Goal: Transaction & Acquisition: Purchase product/service

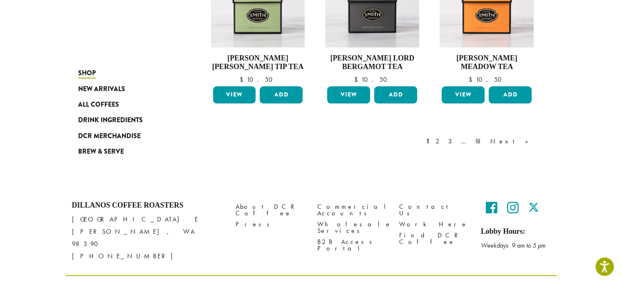
scroll to position [728, 0]
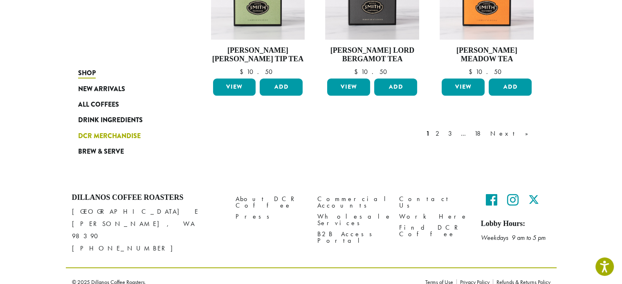
click at [127, 135] on span "DCR Merchandise" at bounding box center [109, 136] width 63 height 10
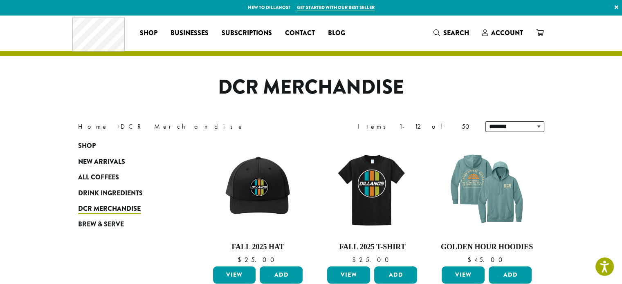
drag, startPoint x: 185, startPoint y: 74, endPoint x: 205, endPoint y: 103, distance: 34.8
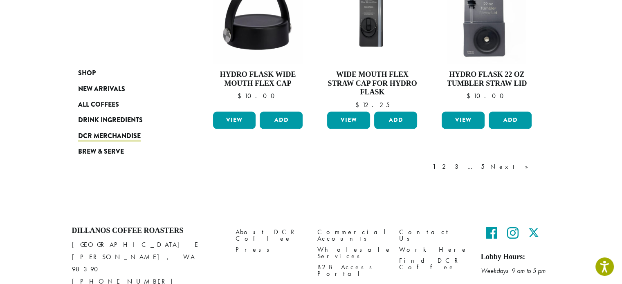
scroll to position [728, 0]
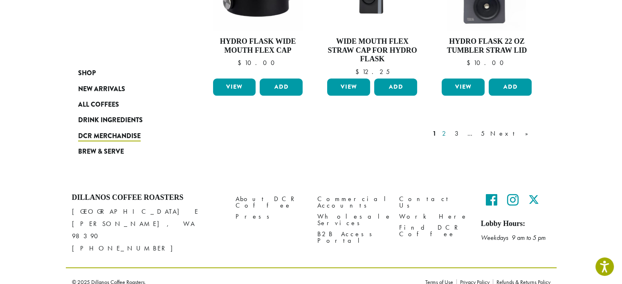
click at [451, 133] on link "2" at bounding box center [445, 134] width 10 height 10
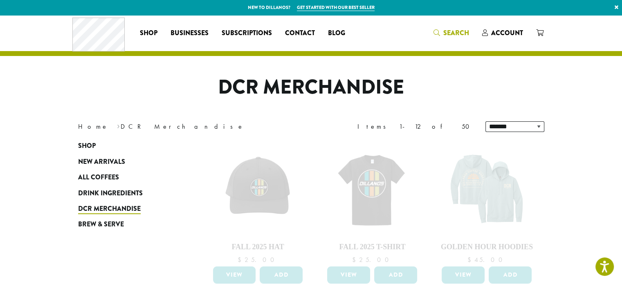
click at [453, 36] on span "Search" at bounding box center [456, 32] width 26 height 9
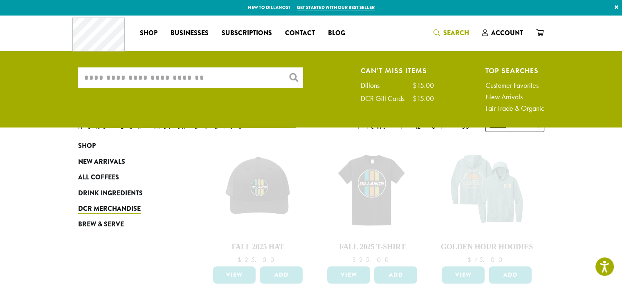
click at [254, 78] on input "What are you searching for?" at bounding box center [190, 77] width 225 height 20
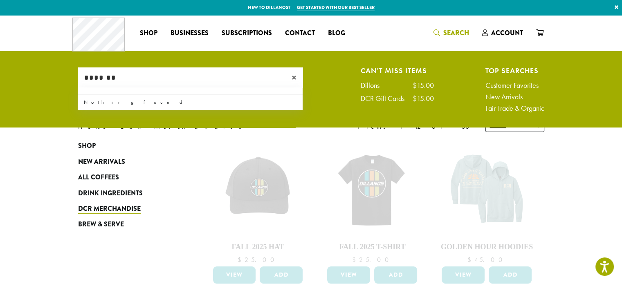
click at [275, 81] on input "*******" at bounding box center [190, 77] width 225 height 20
type input "*******"
click at [292, 78] on span "×" at bounding box center [297, 78] width 11 height 10
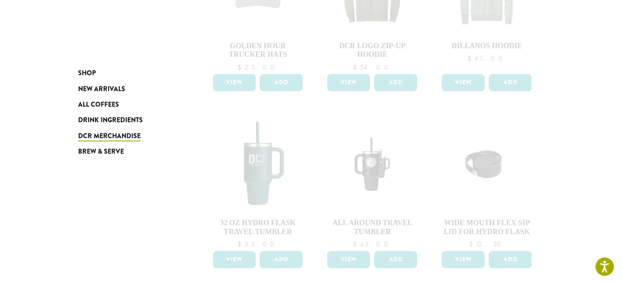
scroll to position [409, 0]
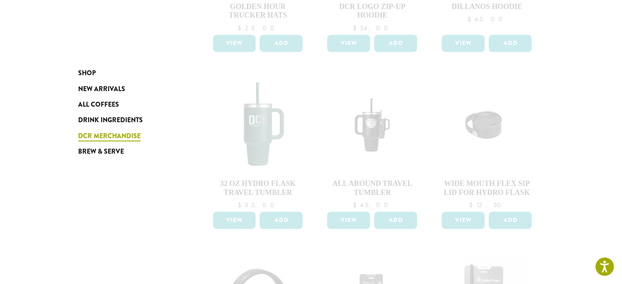
click at [131, 135] on span "DCR Merchandise" at bounding box center [109, 136] width 63 height 10
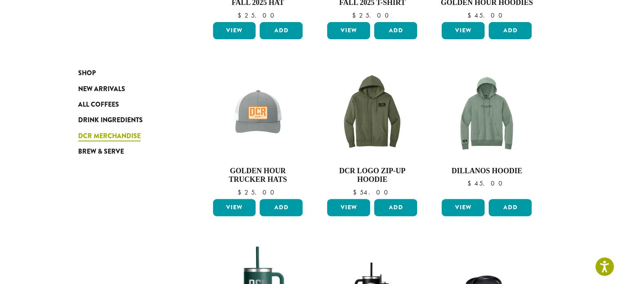
scroll to position [245, 0]
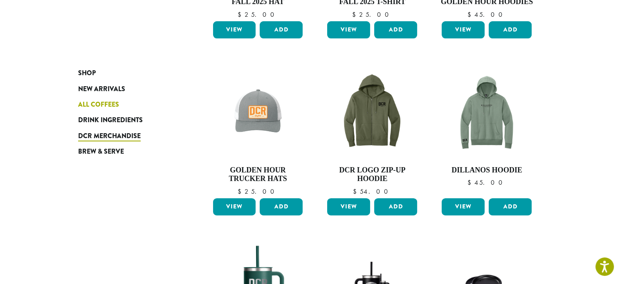
click at [103, 107] on span "All Coffees" at bounding box center [98, 105] width 41 height 10
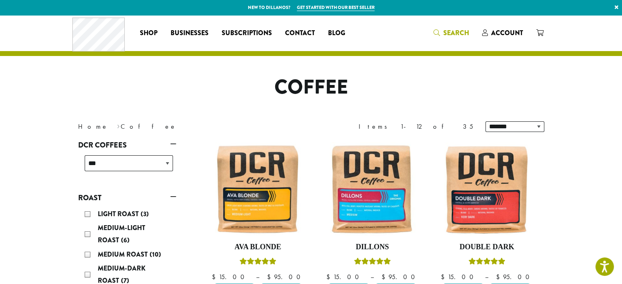
click at [450, 36] on span "Search" at bounding box center [456, 32] width 26 height 9
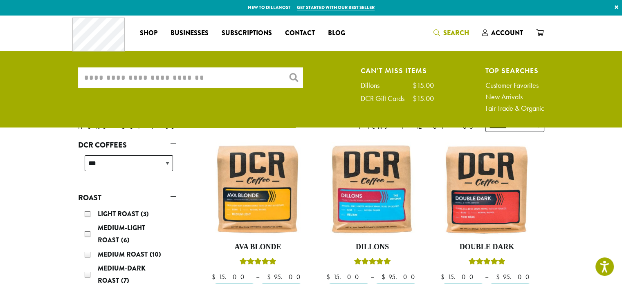
click at [277, 80] on input "What are you searching for?" at bounding box center [190, 77] width 225 height 20
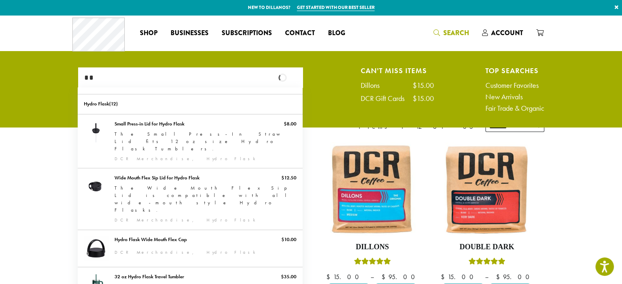
type input "*"
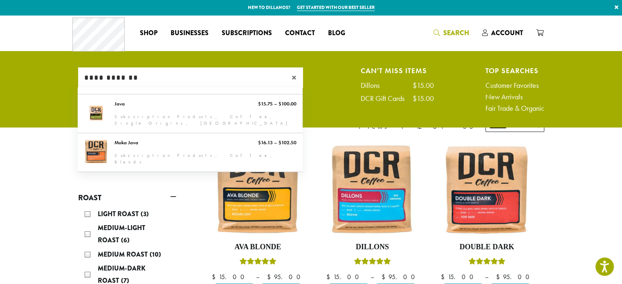
type input "**********"
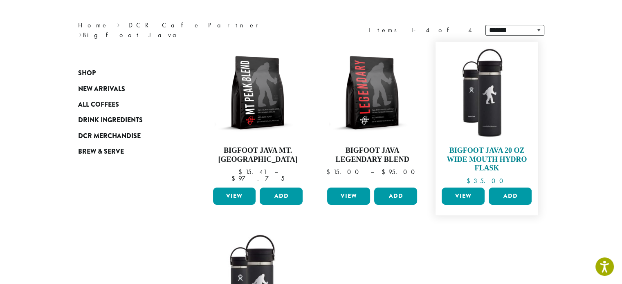
scroll to position [82, 0]
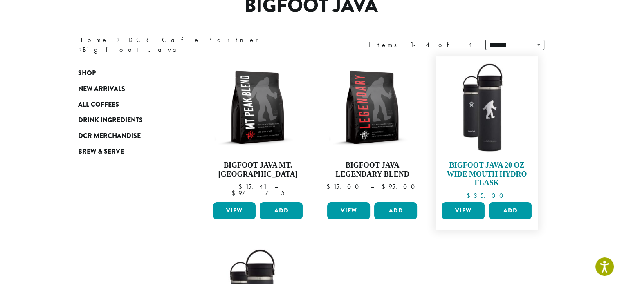
click at [487, 164] on h4 "Bigfoot Java 20 oz Wide Mouth Hydro Flask" at bounding box center [487, 174] width 94 height 27
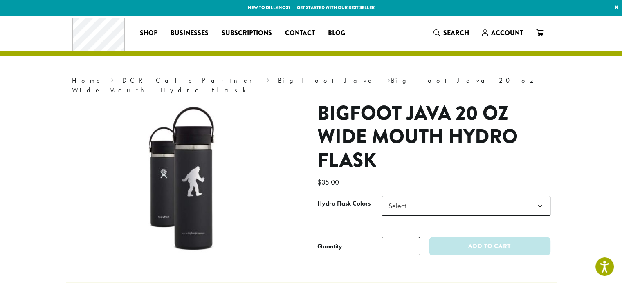
drag, startPoint x: 356, startPoint y: 147, endPoint x: 340, endPoint y: 165, distance: 24.0
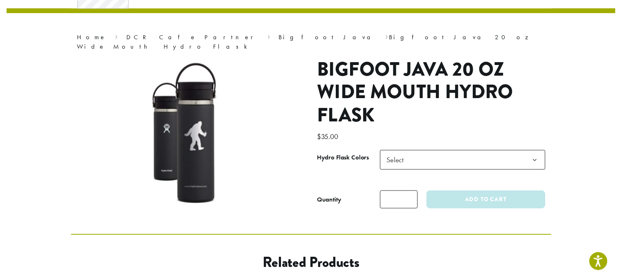
scroll to position [84, 0]
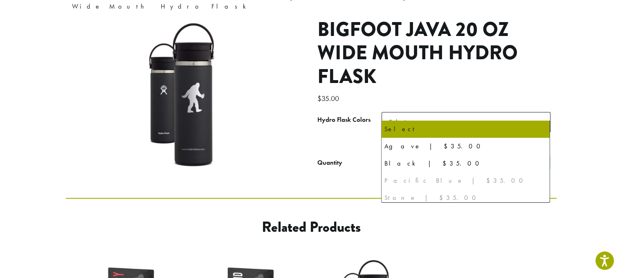
click at [538, 114] on b at bounding box center [540, 122] width 20 height 20
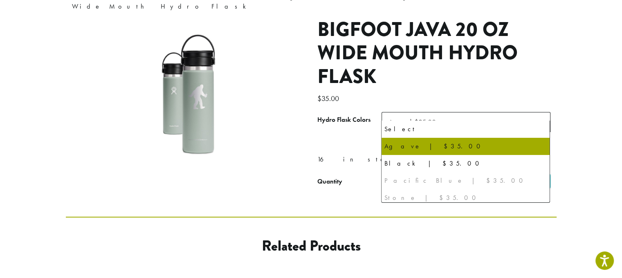
click at [539, 112] on b at bounding box center [540, 122] width 20 height 20
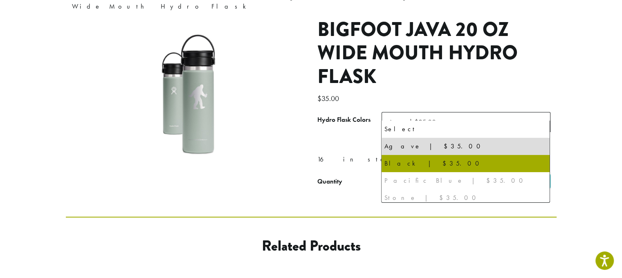
scroll to position [21, 0]
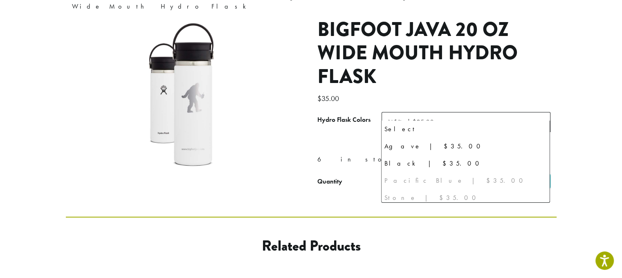
click at [541, 112] on b at bounding box center [540, 122] width 20 height 20
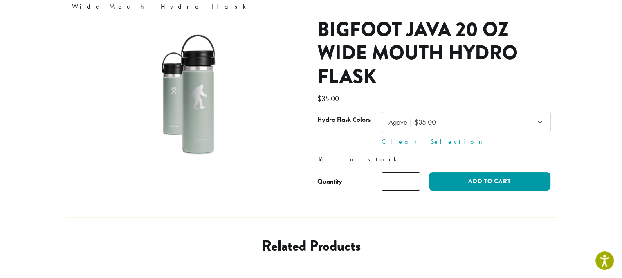
click at [542, 114] on b at bounding box center [540, 122] width 20 height 20
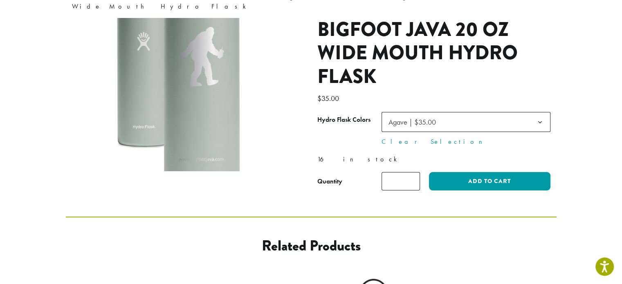
scroll to position [47, 0]
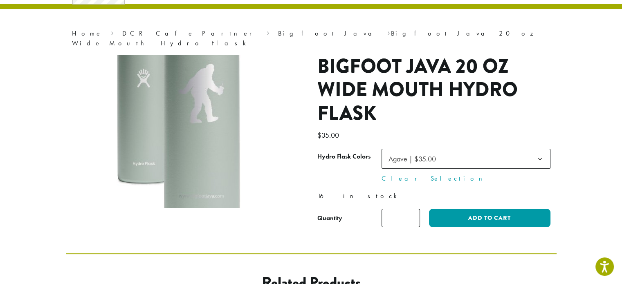
drag, startPoint x: 197, startPoint y: 116, endPoint x: 196, endPoint y: 110, distance: 5.8
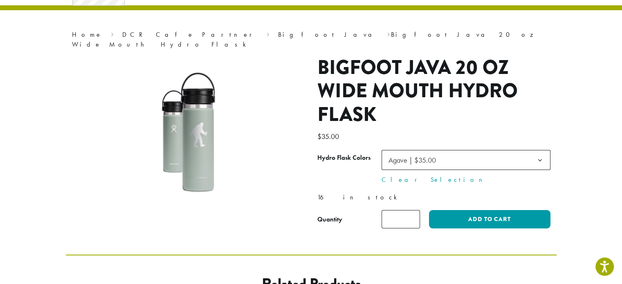
scroll to position [41, 0]
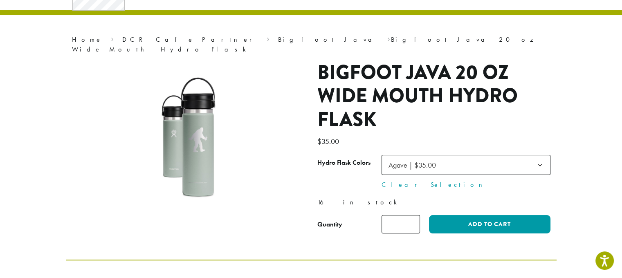
click at [541, 155] on b at bounding box center [540, 165] width 20 height 20
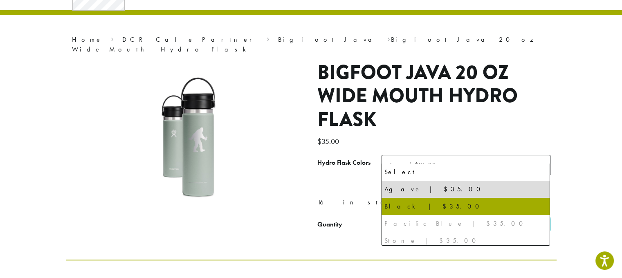
select select "*****"
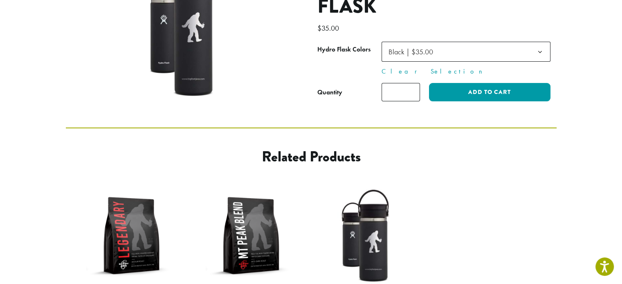
scroll to position [204, 0]
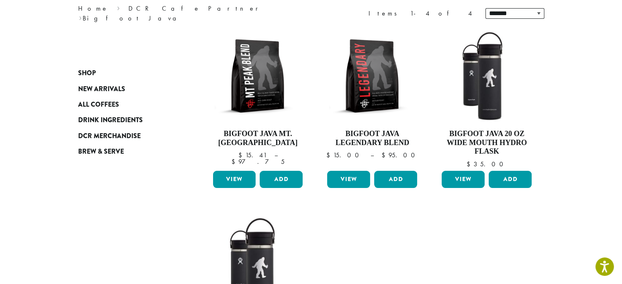
scroll to position [166, 0]
